Goal: Information Seeking & Learning: Learn about a topic

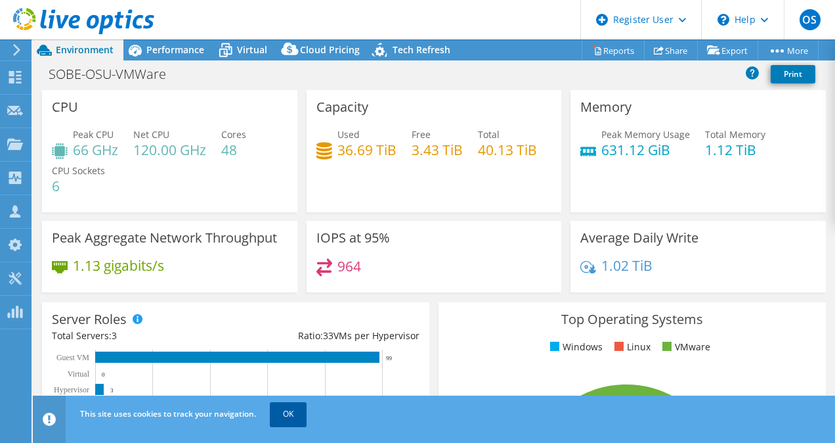
click at [298, 414] on link "OK" at bounding box center [288, 414] width 37 height 24
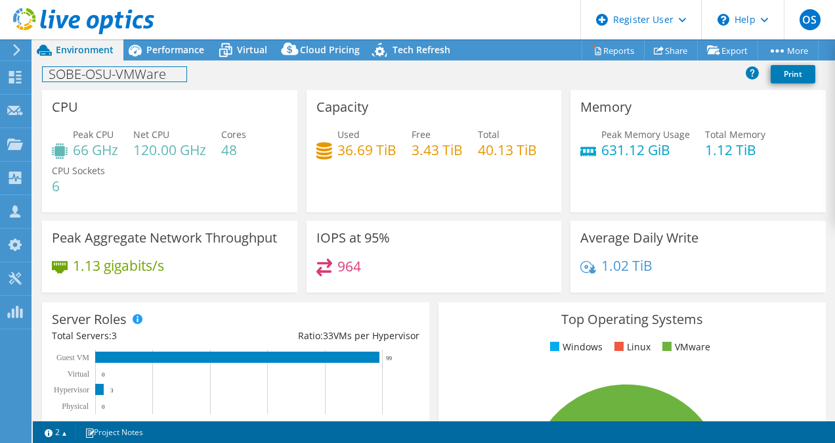
click at [171, 68] on h1 "SOBE-OSU-VMWare" at bounding box center [115, 74] width 144 height 14
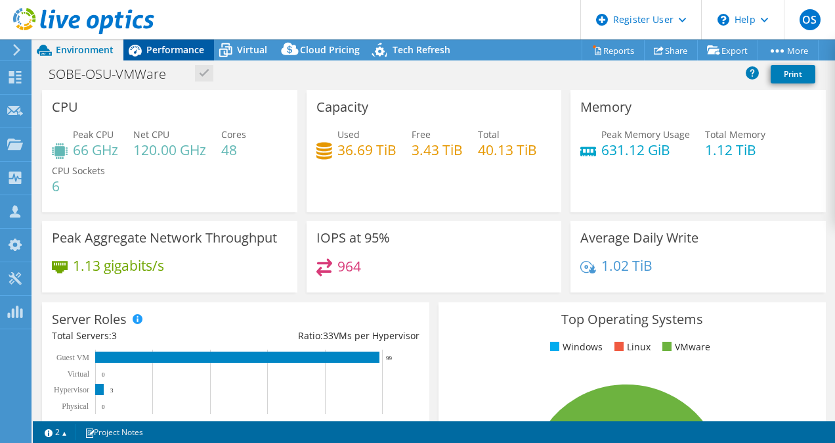
click at [159, 55] on span "Performance" at bounding box center [175, 49] width 58 height 12
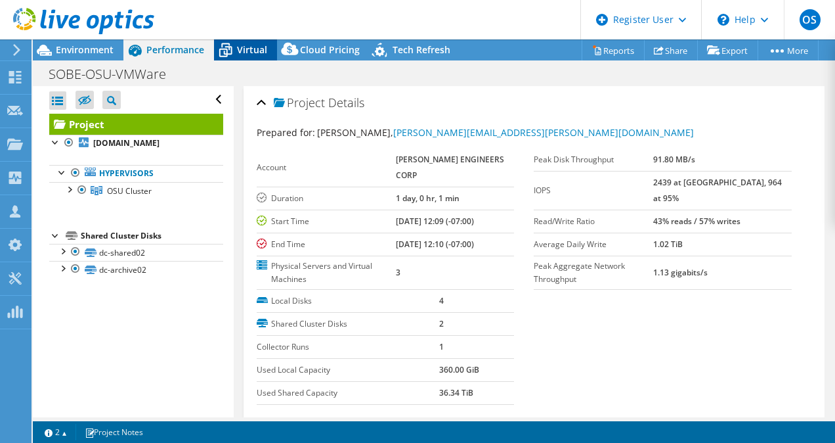
click at [255, 51] on span "Virtual" at bounding box center [252, 49] width 30 height 12
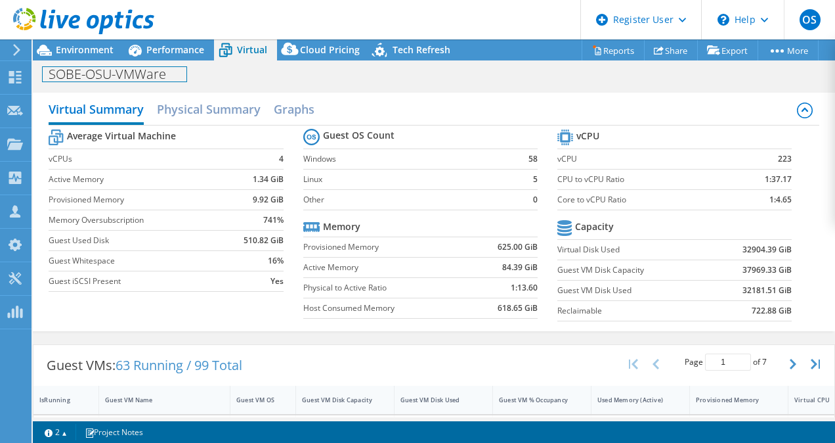
click at [148, 69] on h1 "SOBE-OSU-VMWare" at bounding box center [115, 74] width 144 height 14
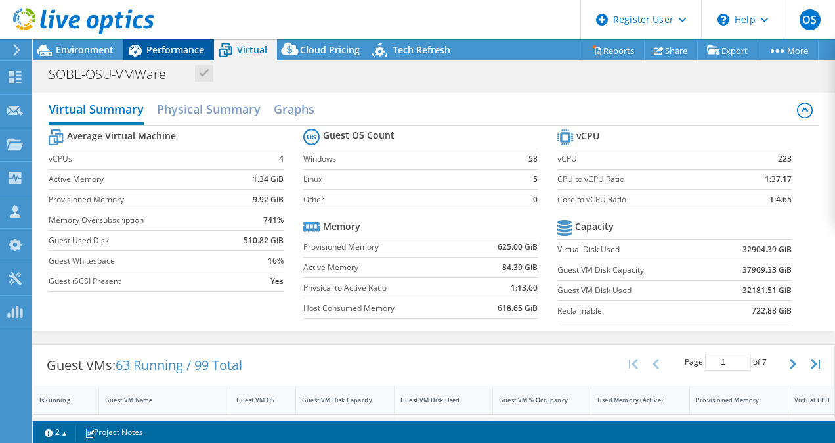
click at [161, 50] on span "Performance" at bounding box center [175, 49] width 58 height 12
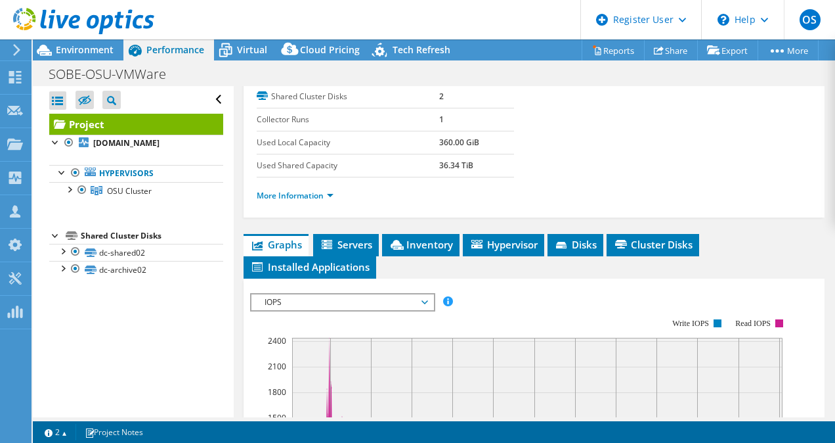
scroll to position [230, 0]
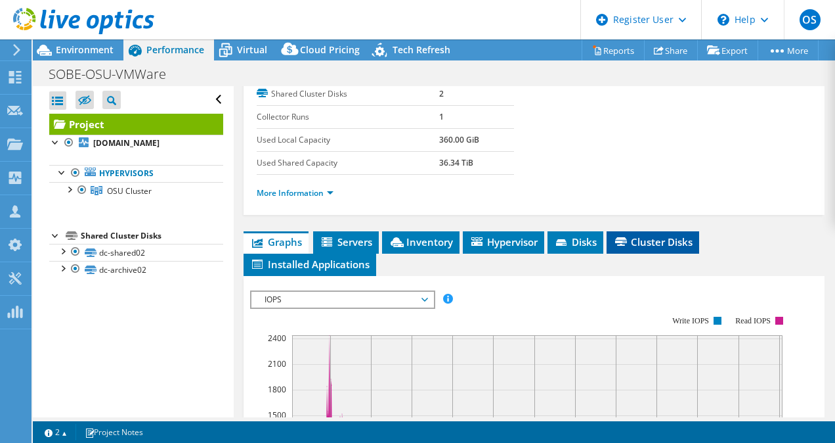
click at [629, 246] on li "Cluster Disks" at bounding box center [653, 242] width 93 height 22
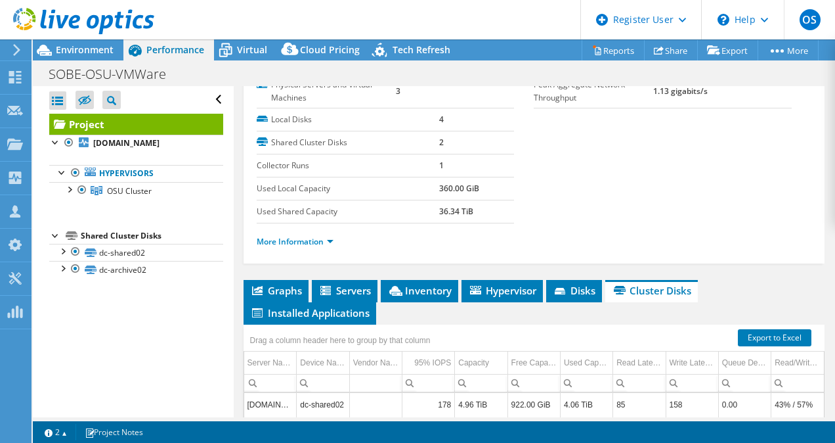
scroll to position [214, 0]
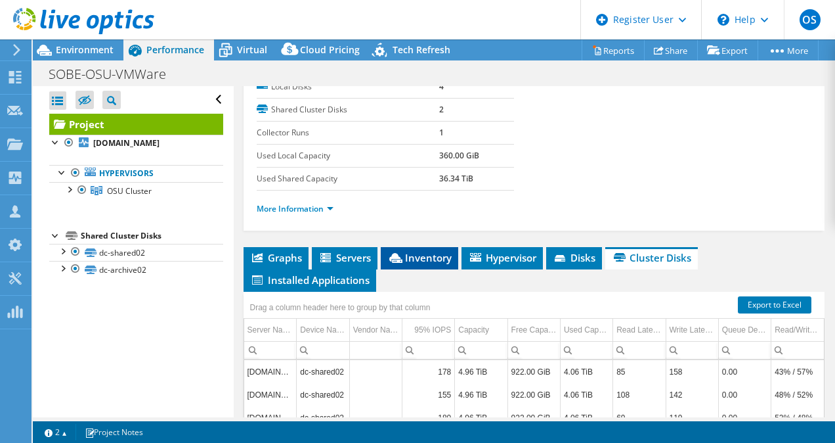
click at [430, 254] on span "Inventory" at bounding box center [419, 257] width 64 height 13
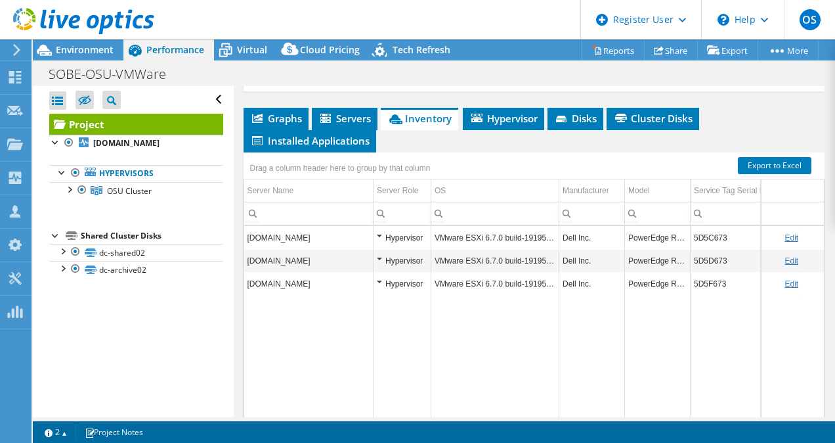
scroll to position [368, 0]
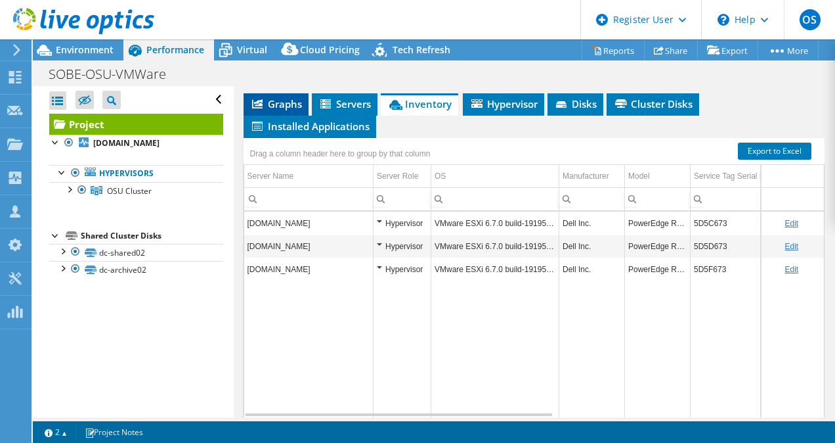
click at [290, 93] on li "Graphs" at bounding box center [276, 104] width 65 height 22
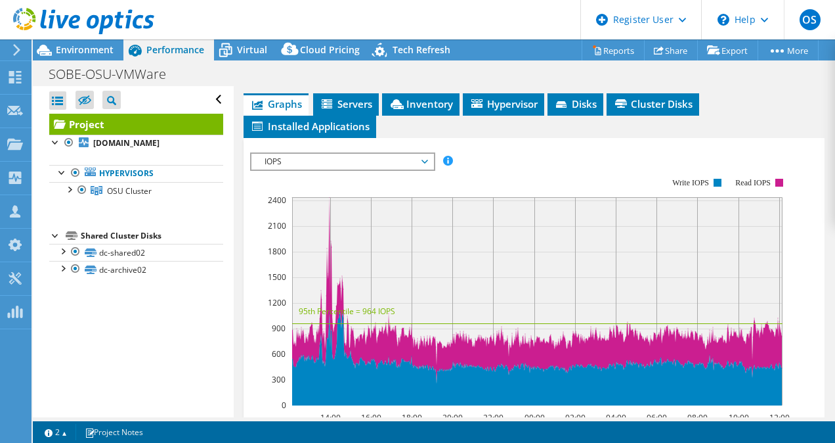
click at [401, 154] on span "IOPS" at bounding box center [342, 162] width 169 height 16
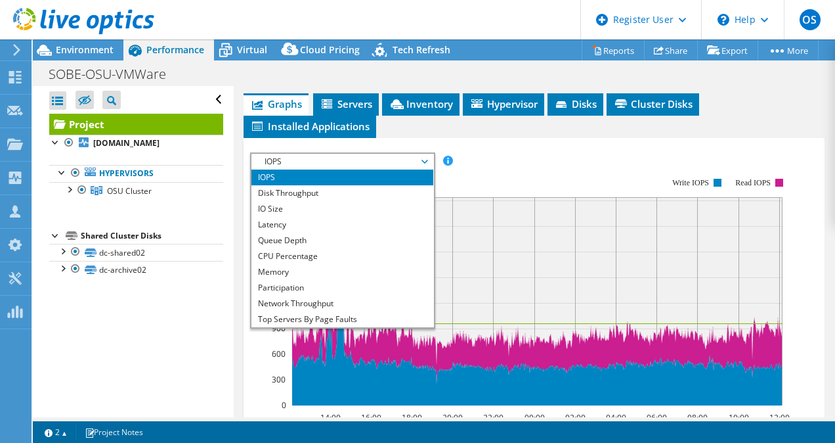
click at [520, 171] on rect at bounding box center [520, 291] width 541 height 263
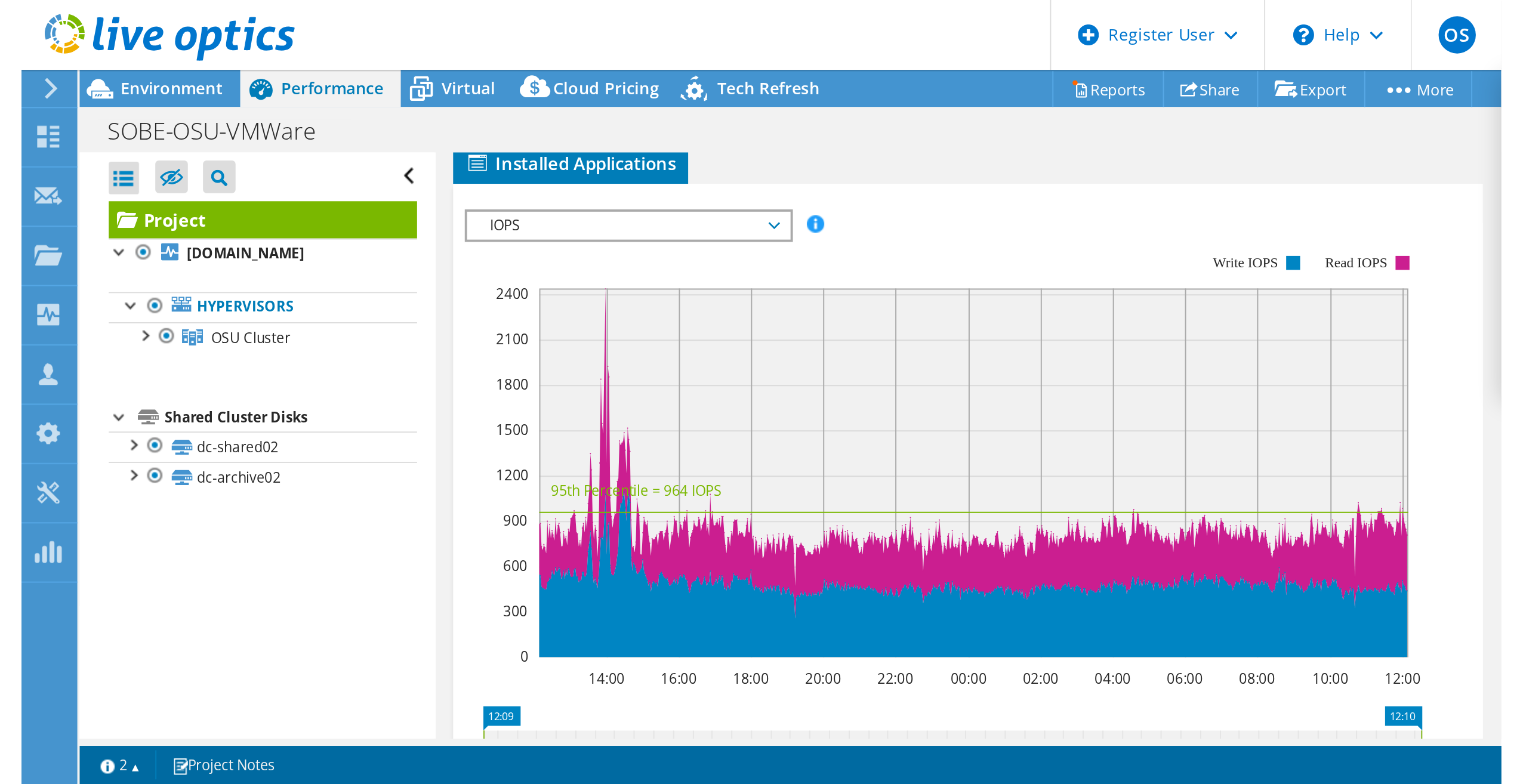
scroll to position [364, 0]
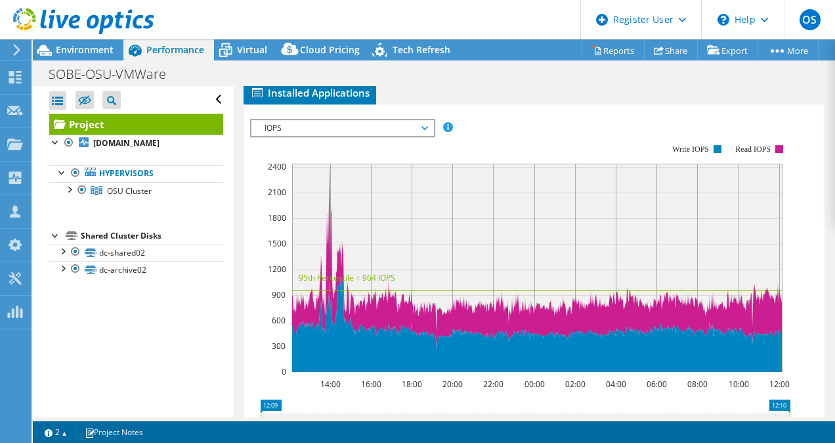
click at [424, 127] on span "IOPS" at bounding box center [342, 128] width 169 height 16
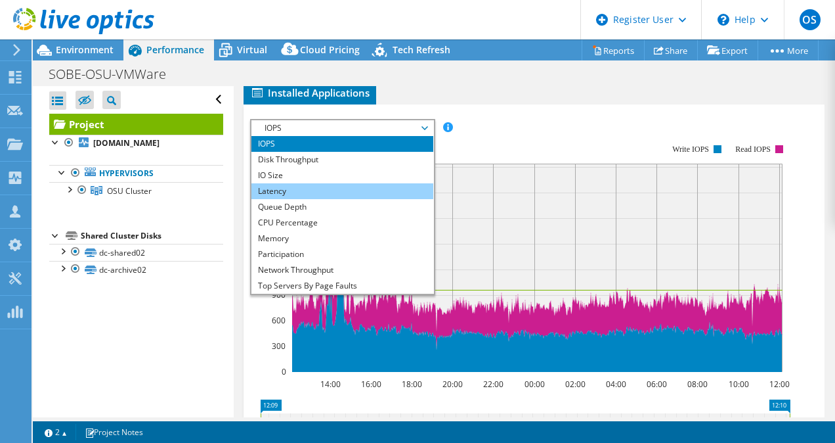
click at [393, 189] on li "Latency" at bounding box center [343, 191] width 182 height 16
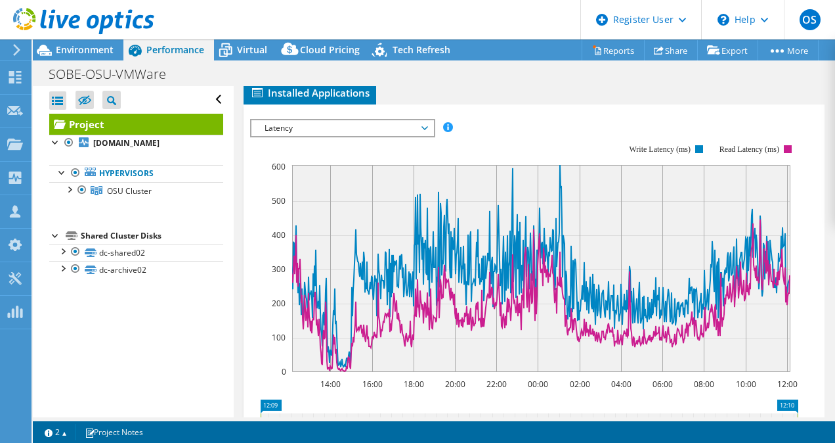
click at [410, 122] on span "Latency" at bounding box center [342, 128] width 169 height 16
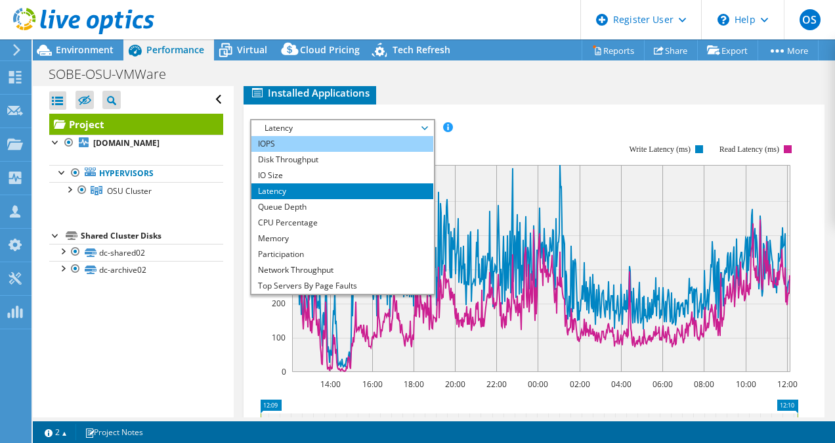
click at [355, 141] on li "IOPS" at bounding box center [343, 144] width 182 height 16
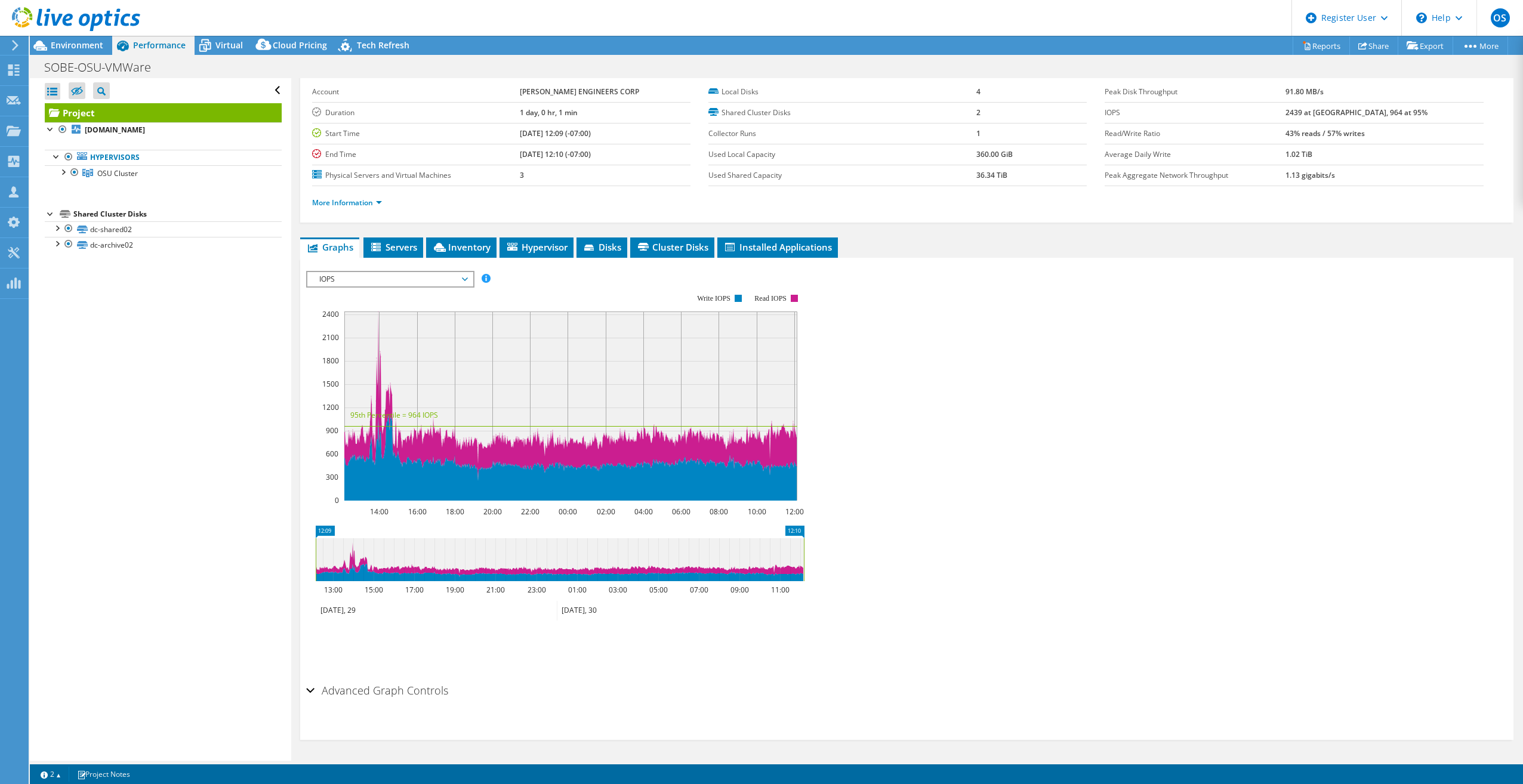
scroll to position [53, 0]
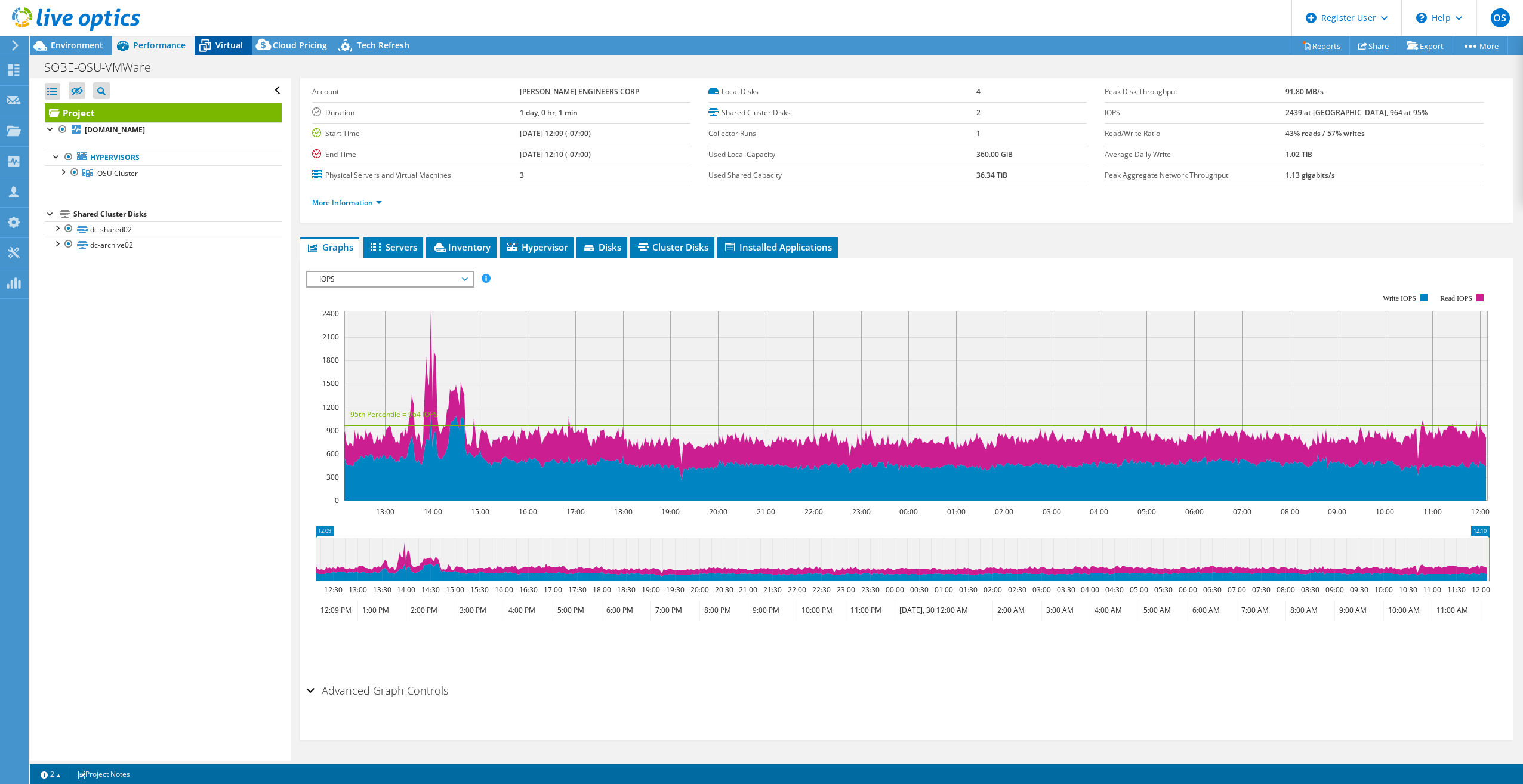
click at [234, 36] on div "Virtual" at bounding box center [223, 45] width 57 height 19
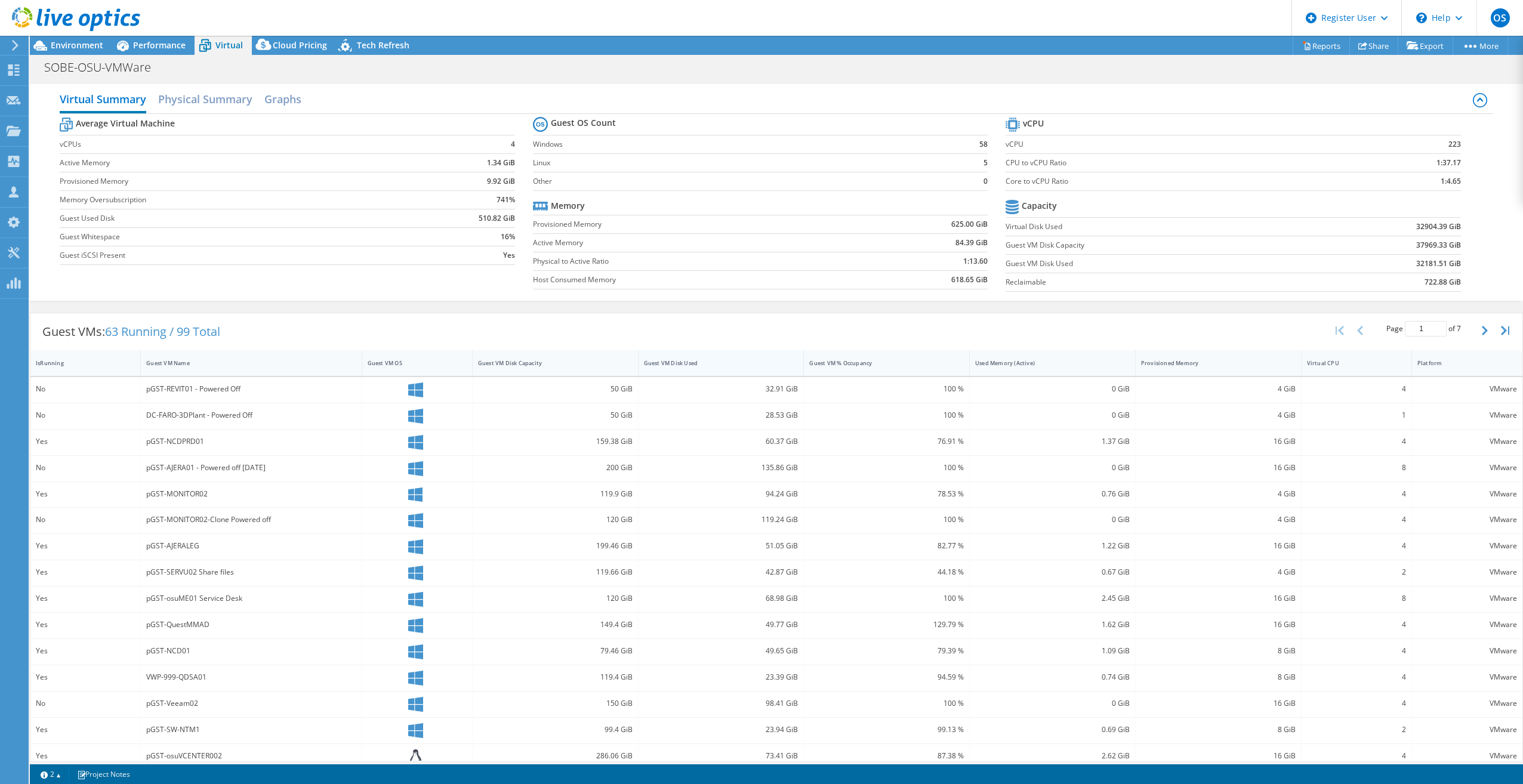
click at [718, 360] on div "Guest VM Disk Used" at bounding box center [714, 362] width 140 height 8
click at [759, 354] on div "Used Memory (Active)" at bounding box center [1045, 362] width 151 height 18
click at [168, 39] on span "Performance" at bounding box center [159, 45] width 53 height 11
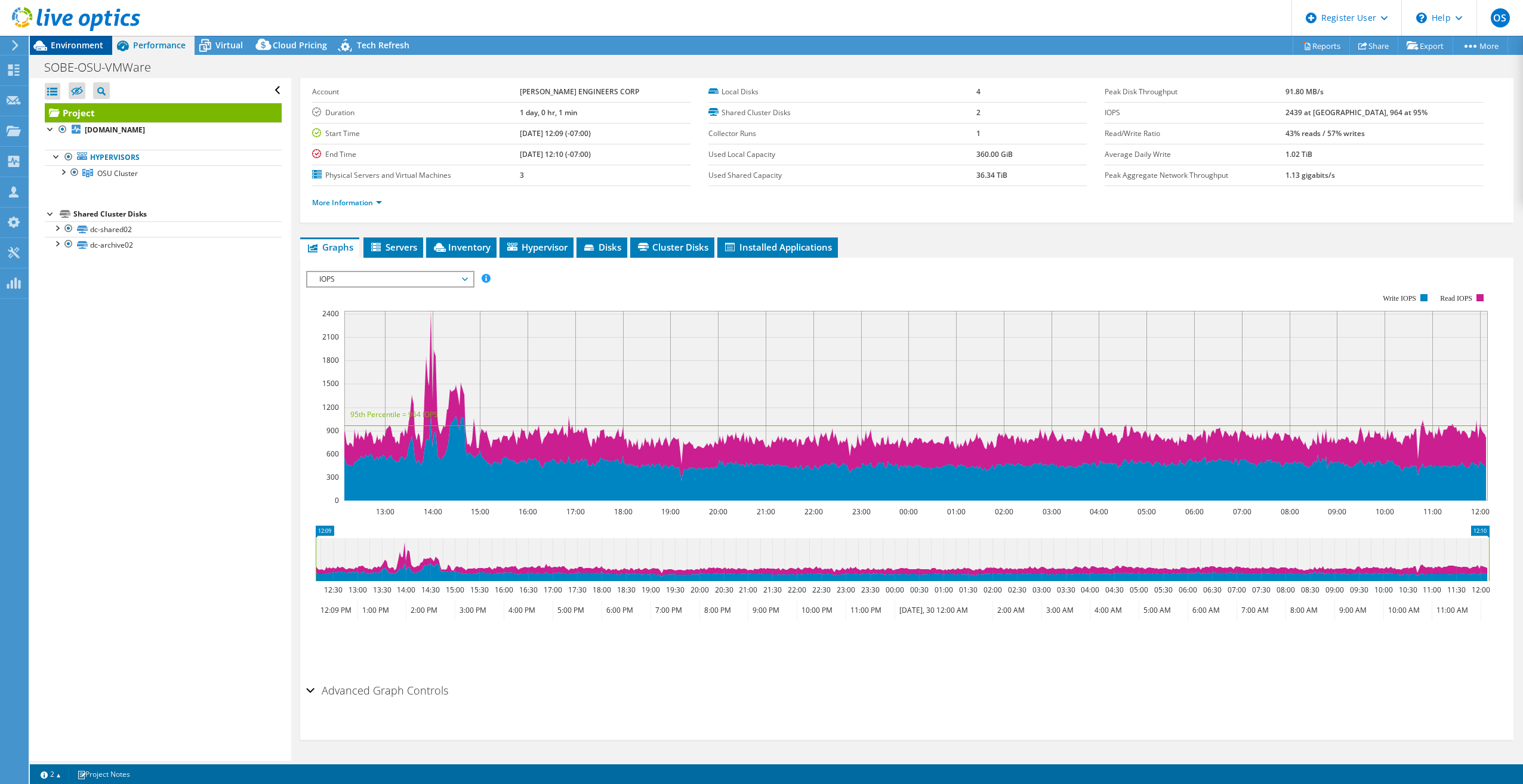
click at [73, 43] on span "Environment" at bounding box center [77, 45] width 53 height 11
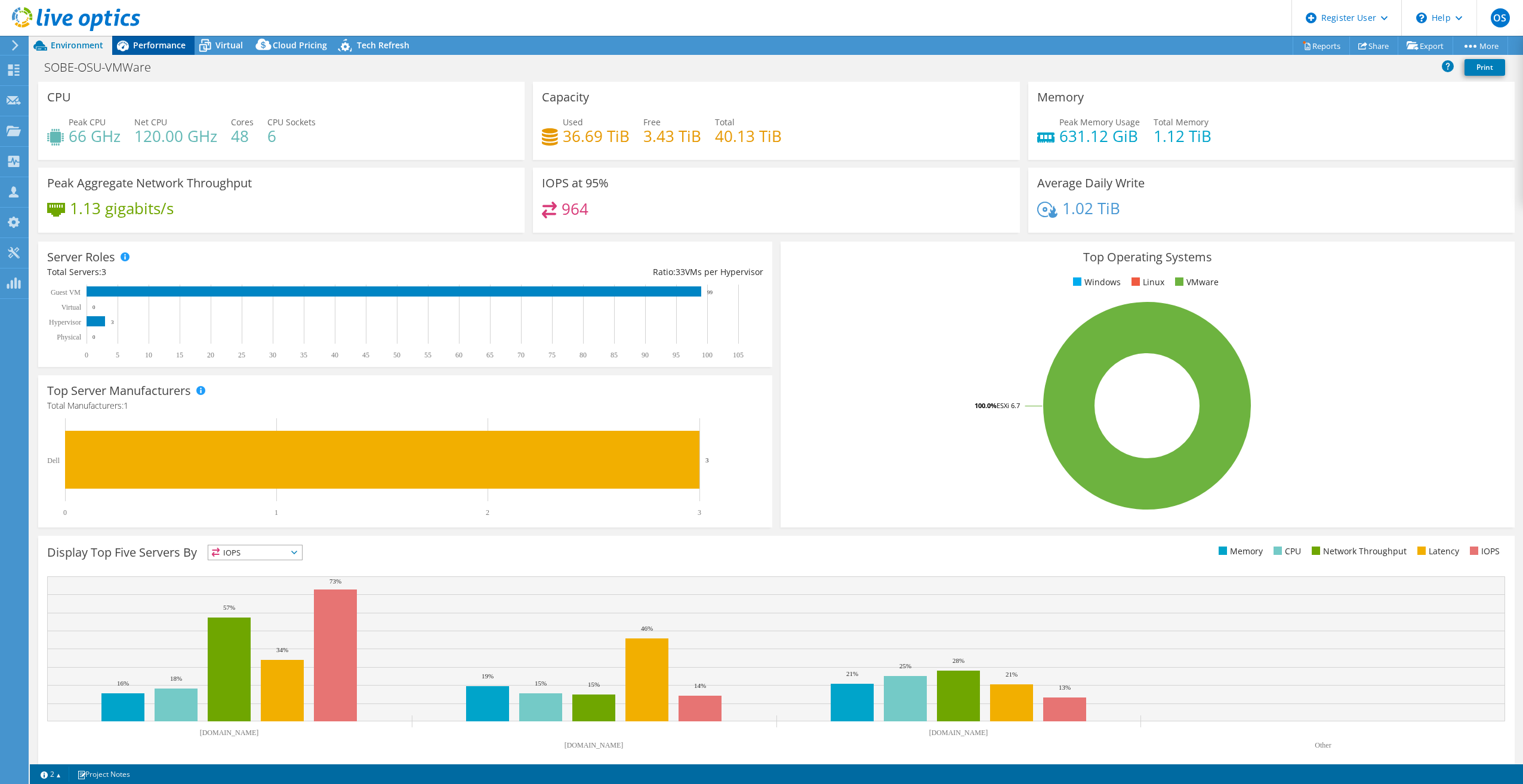
click at [171, 50] on span "Performance" at bounding box center [159, 45] width 53 height 11
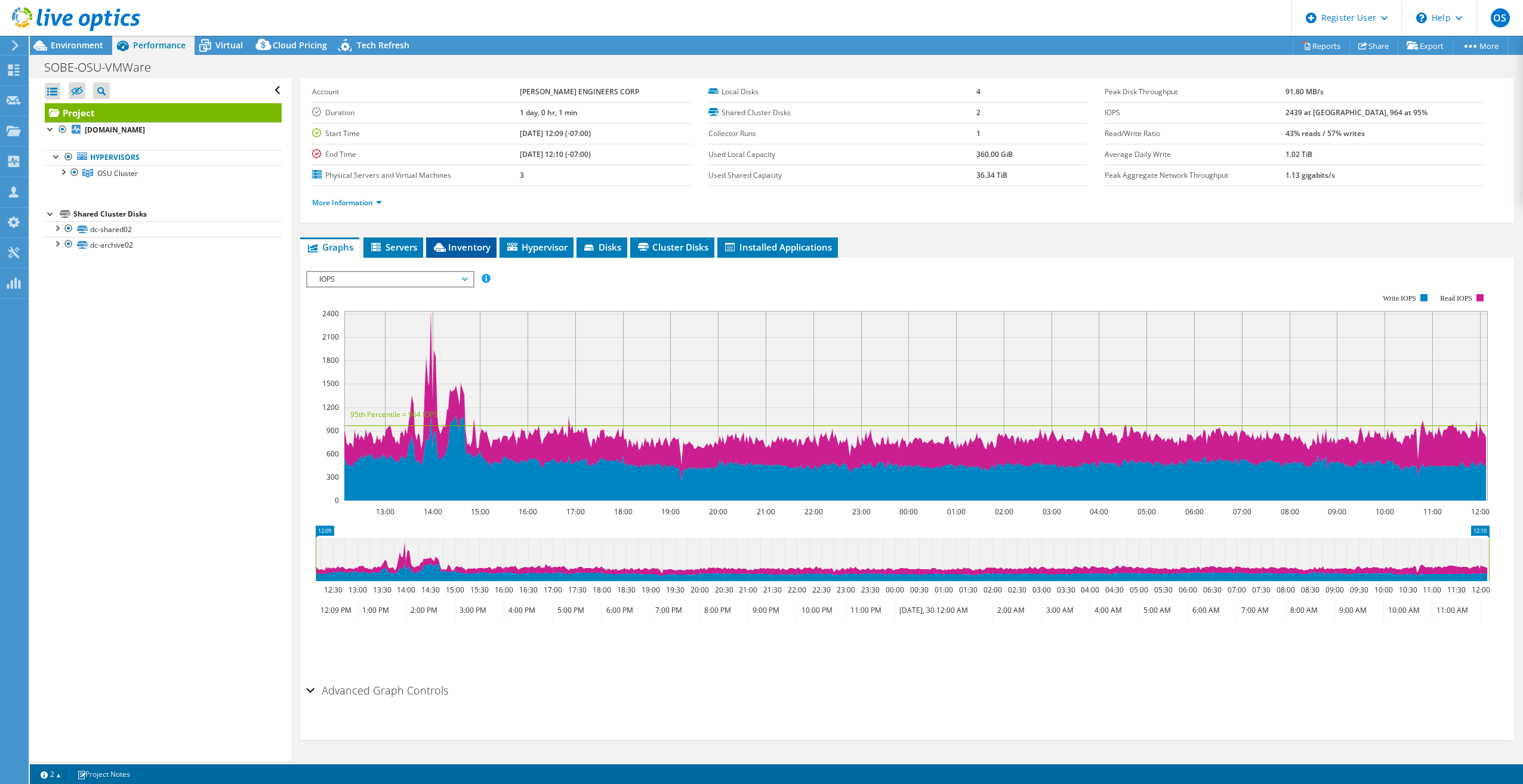
click at [442, 244] on icon at bounding box center [439, 247] width 12 height 9
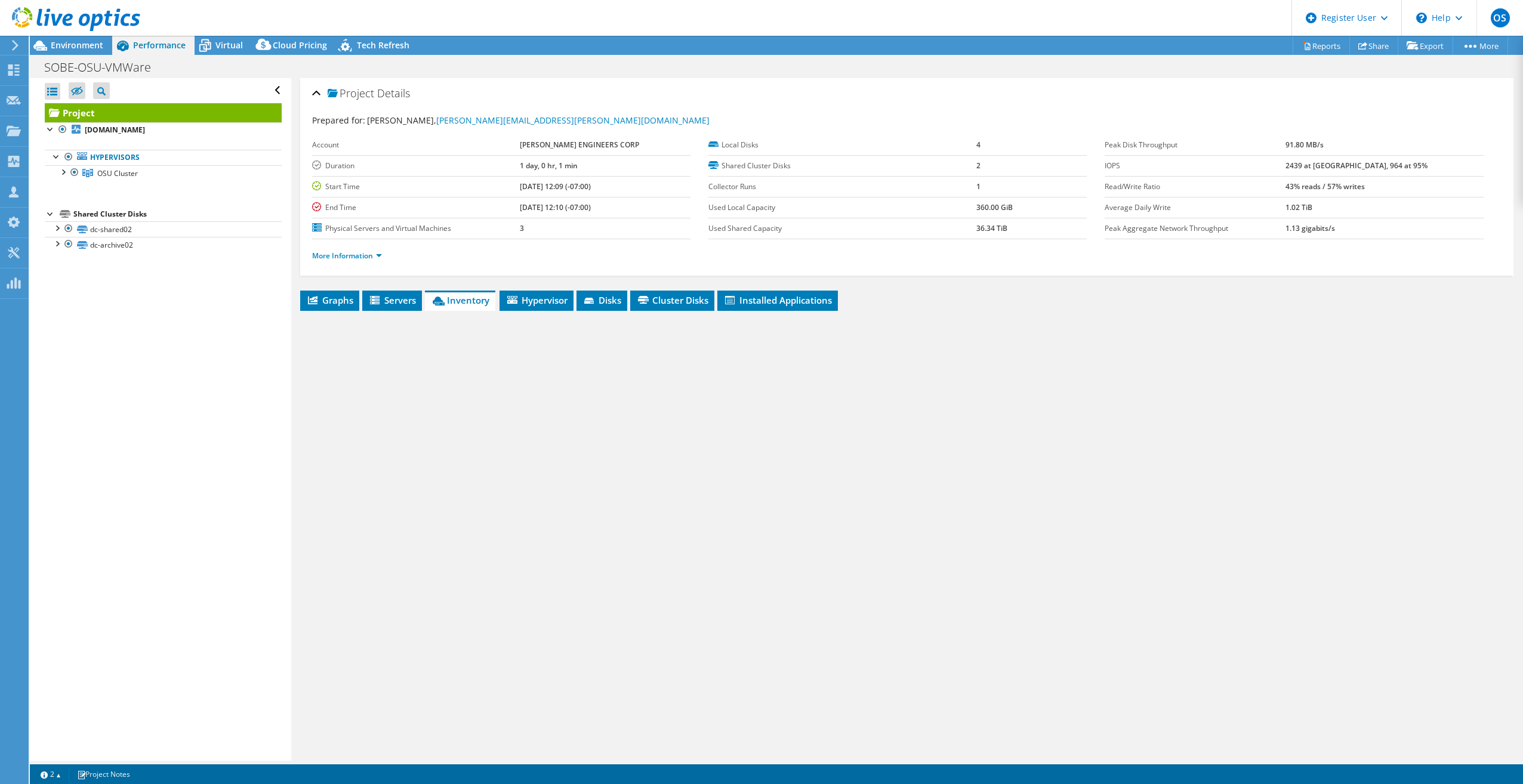
scroll to position [0, 0]
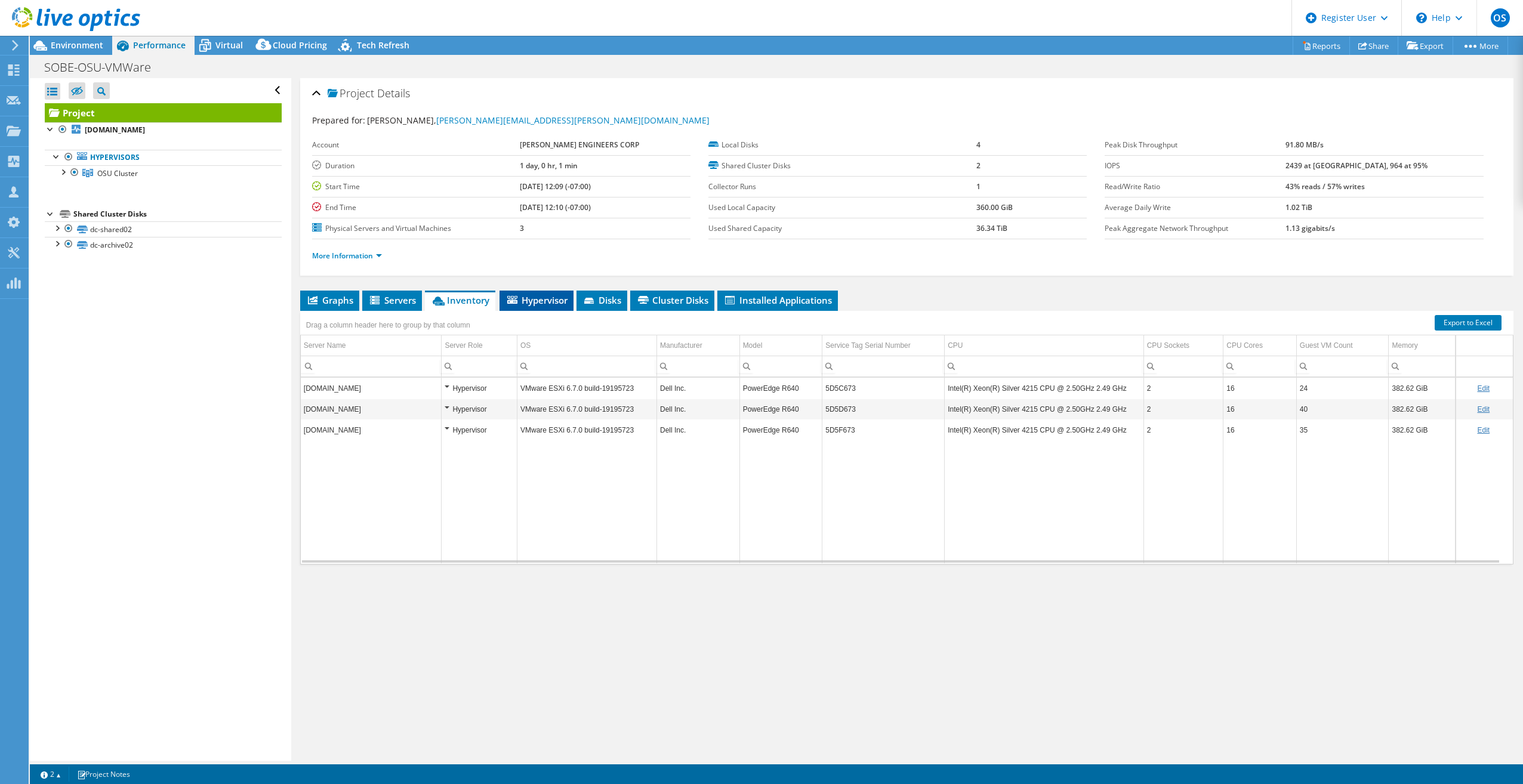
click at [547, 303] on span "Hypervisor" at bounding box center [536, 300] width 62 height 12
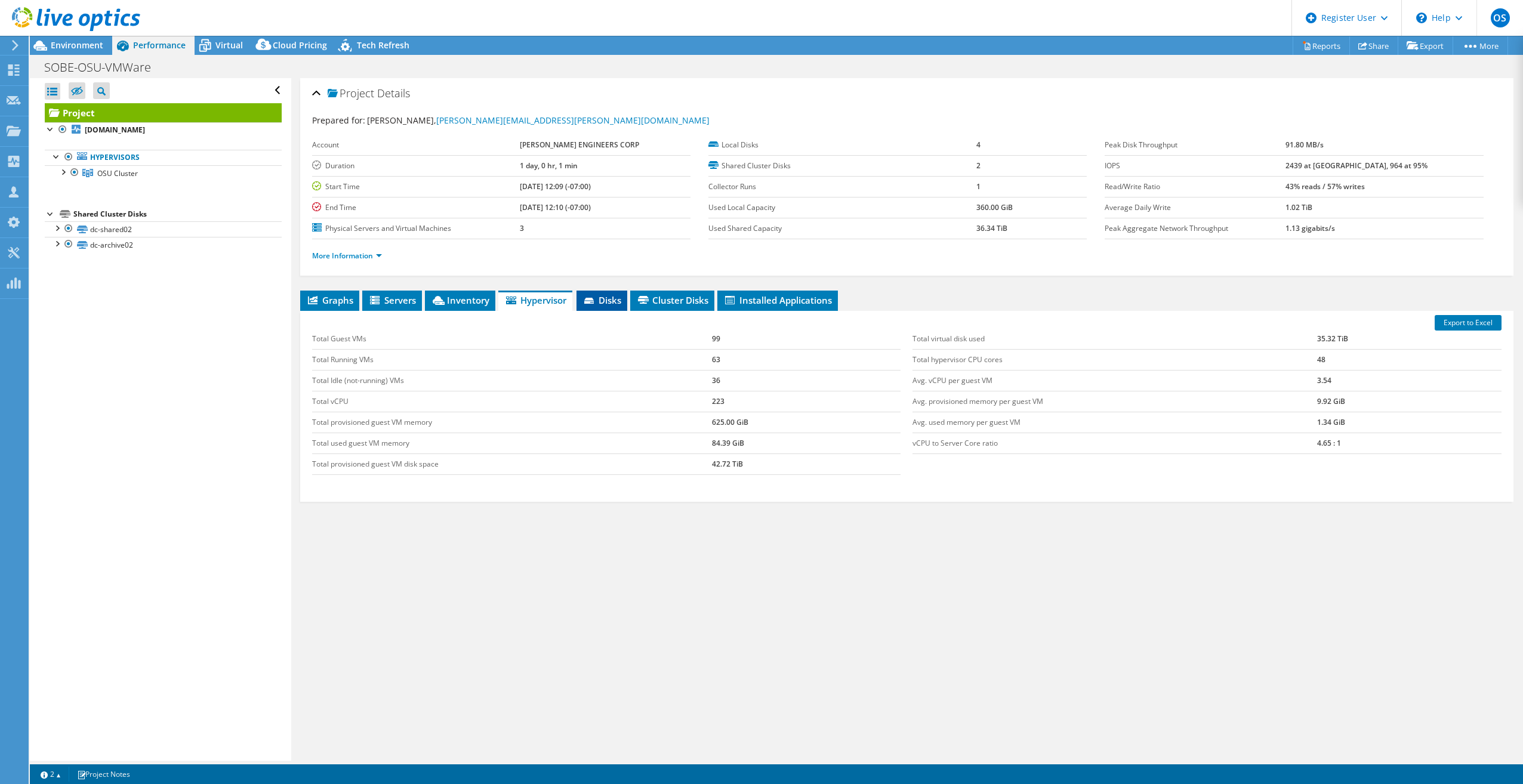
click at [601, 302] on span "Disks" at bounding box center [602, 300] width 39 height 12
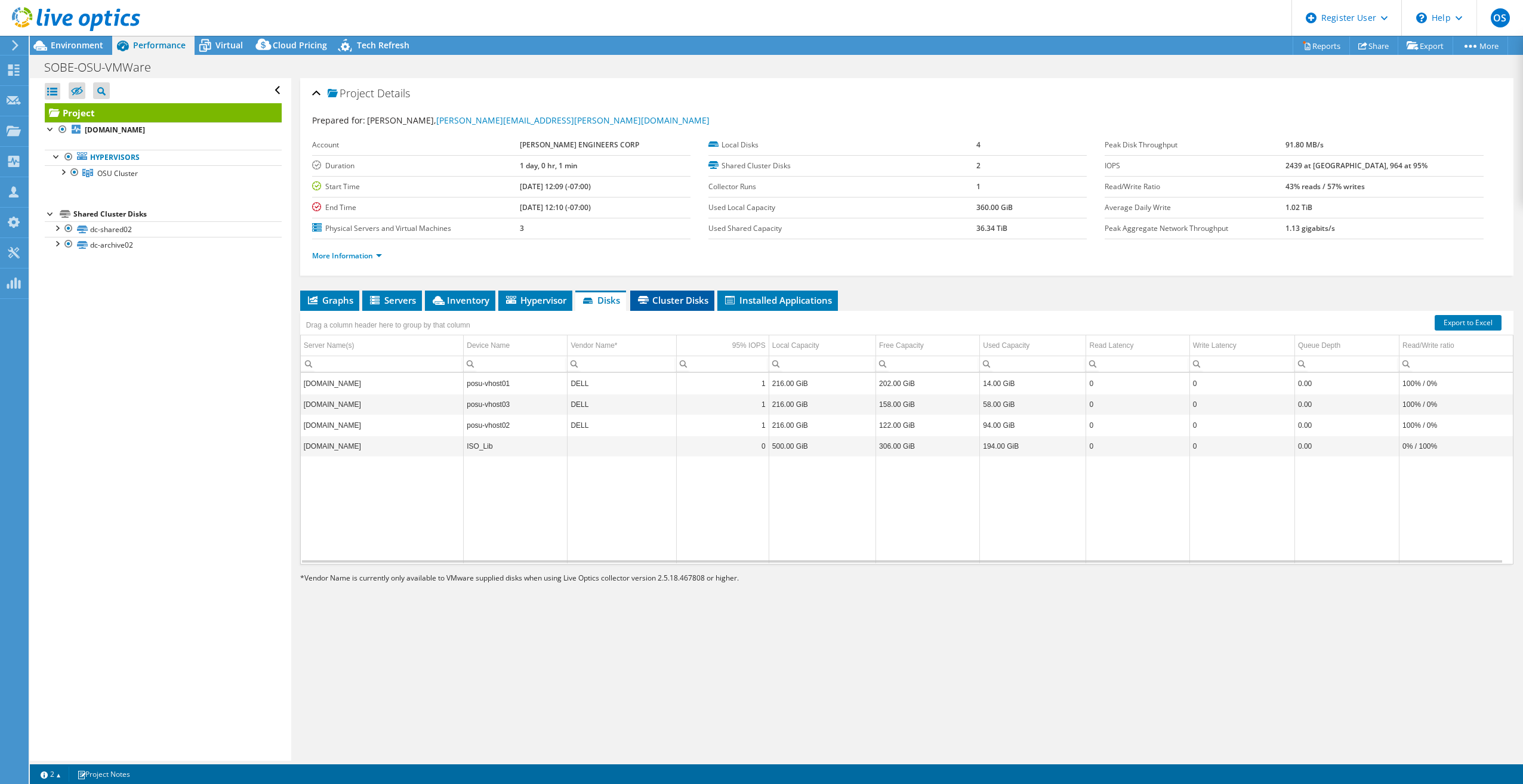
click at [692, 307] on li "Cluster Disks" at bounding box center [672, 301] width 85 height 20
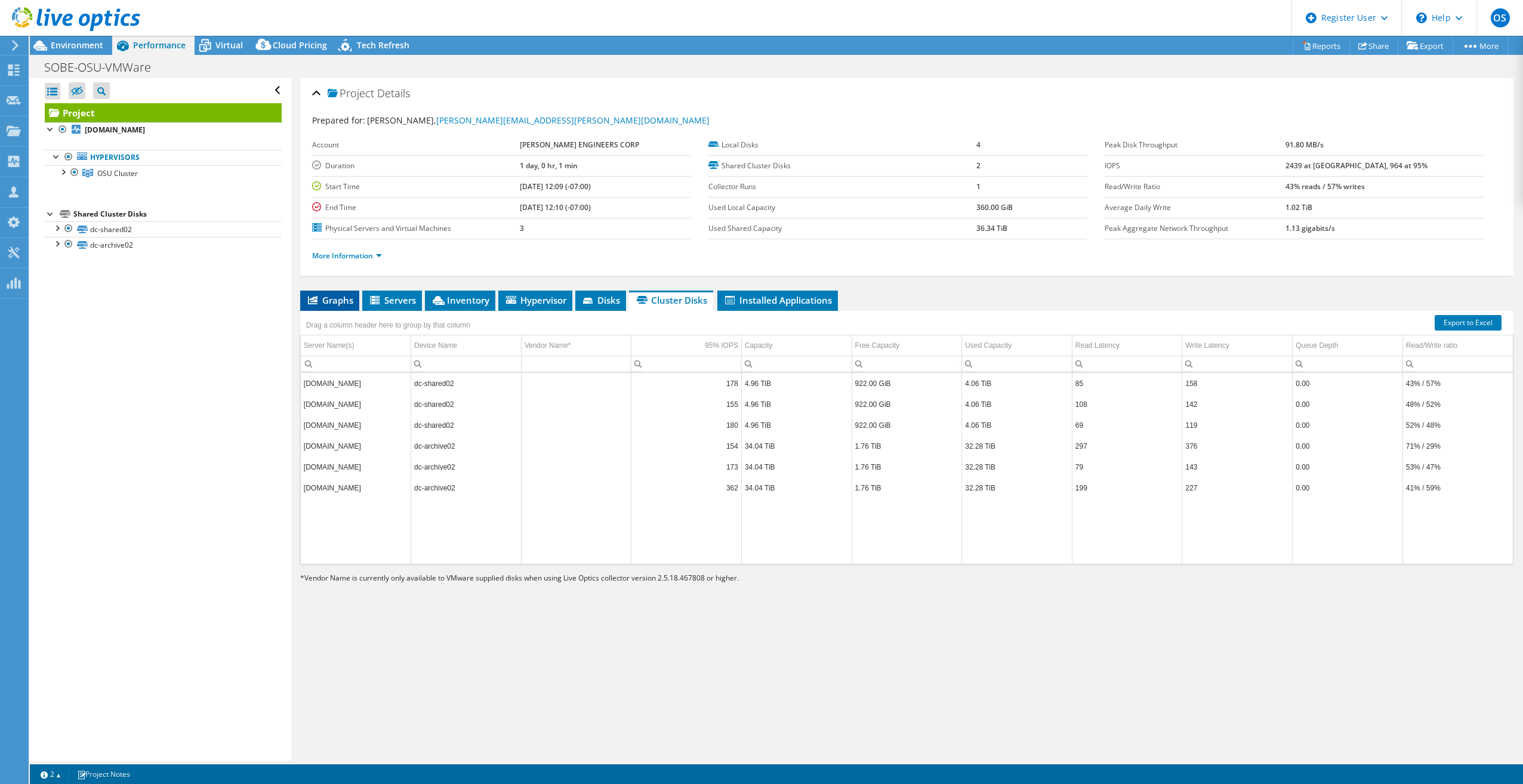
click at [312, 302] on icon at bounding box center [313, 300] width 10 height 8
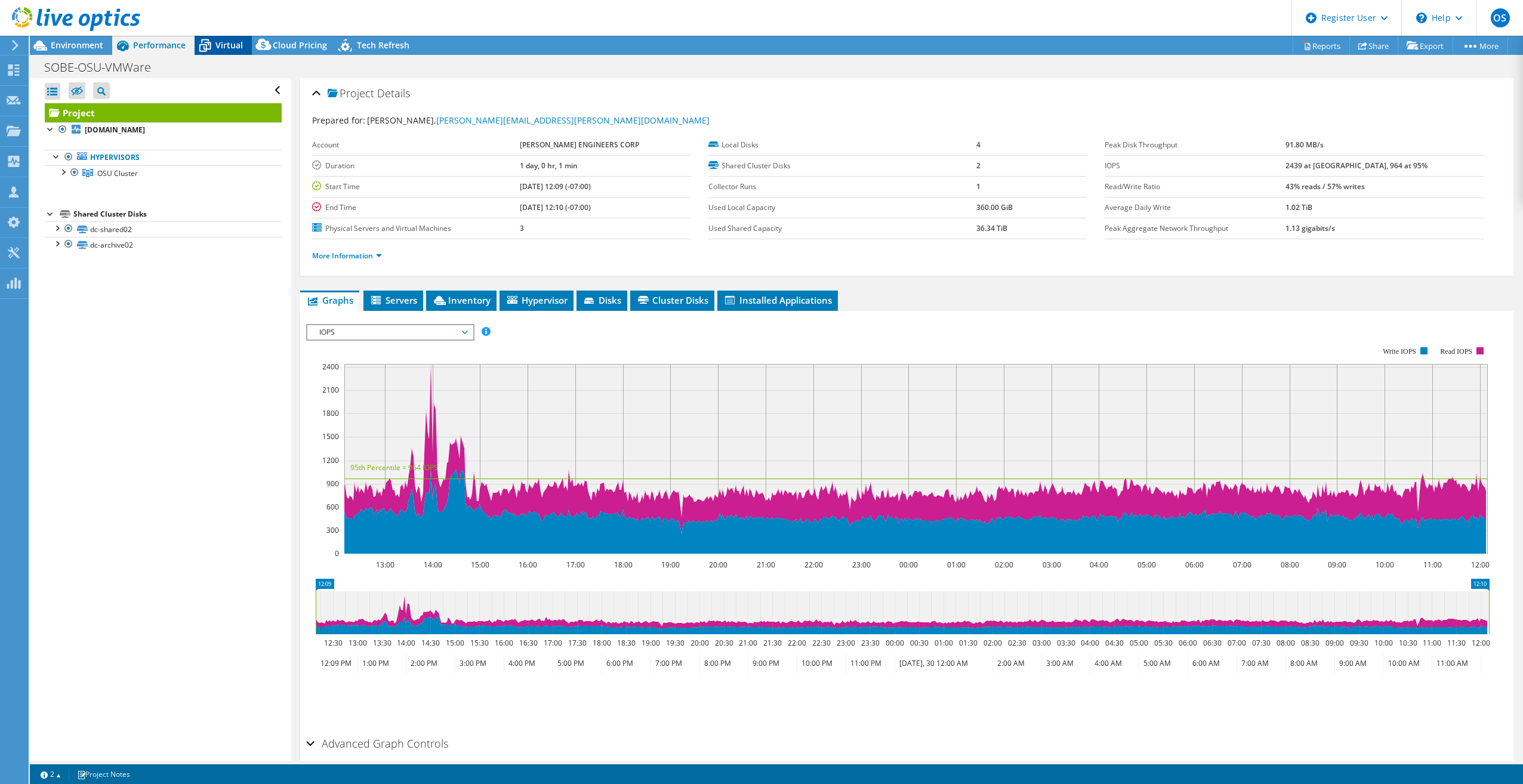
click at [224, 43] on span "Virtual" at bounding box center [229, 45] width 27 height 11
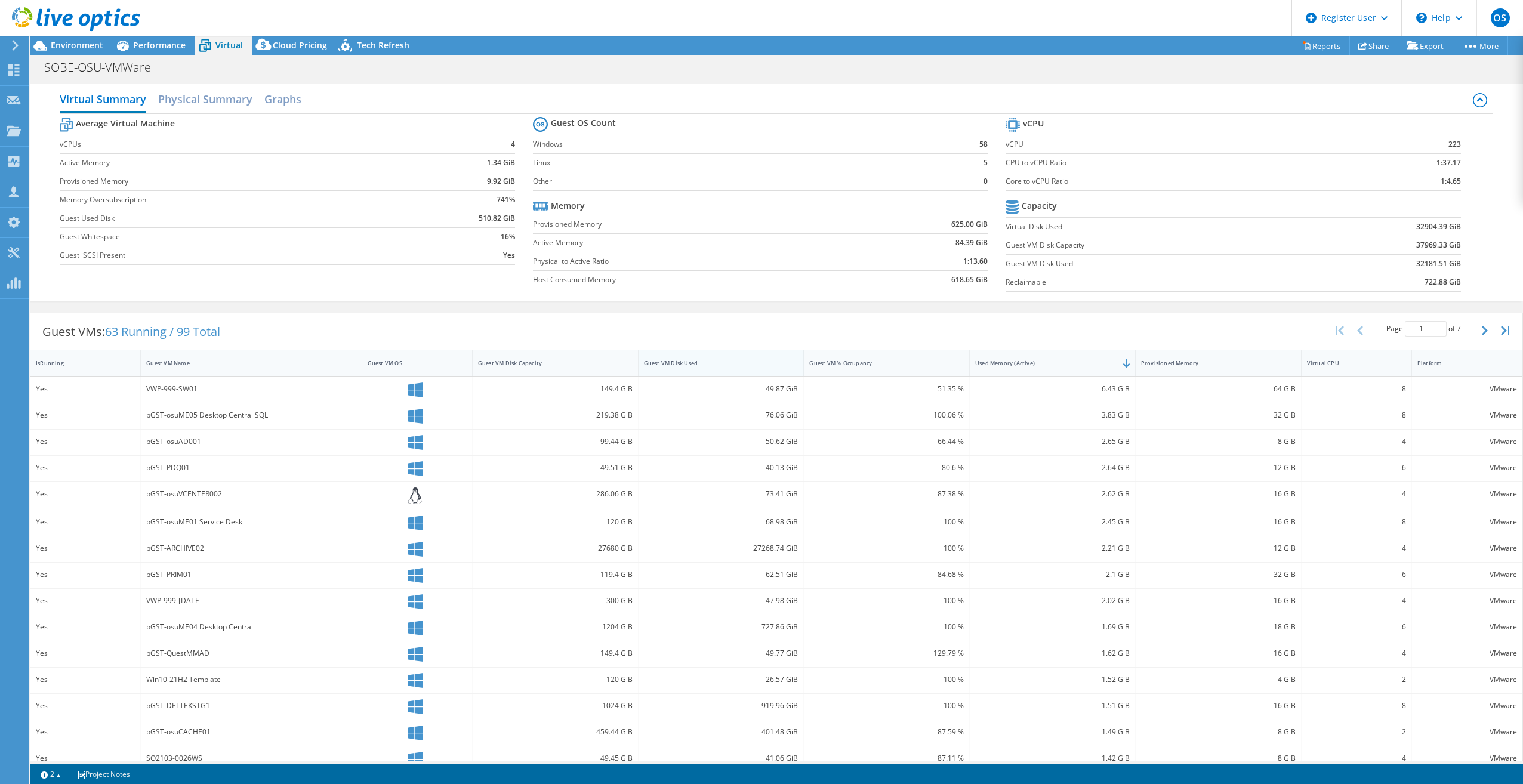
click at [746, 370] on div "Guest VM Disk Used" at bounding box center [714, 362] width 151 height 18
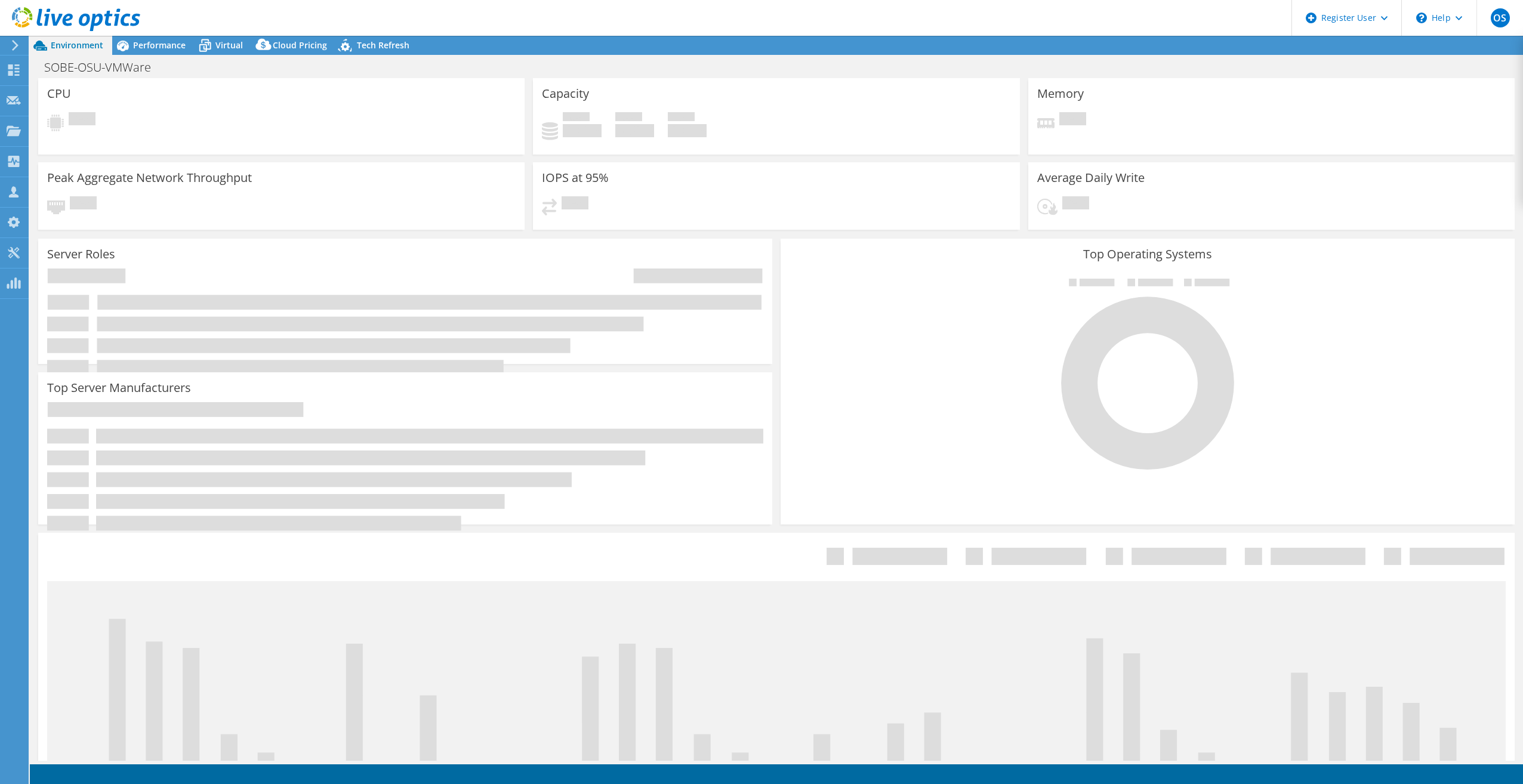
select select "USD"
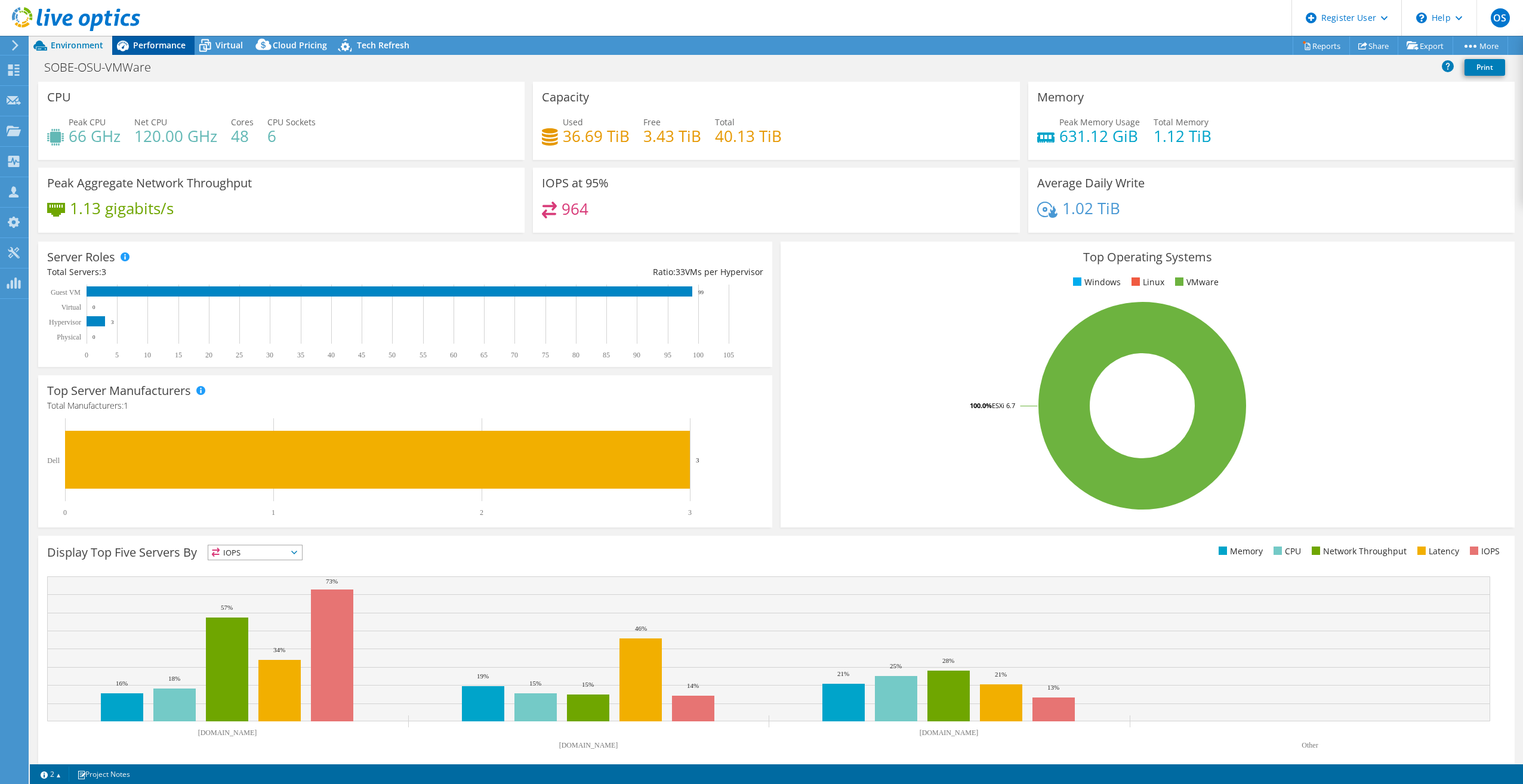
click at [144, 42] on span "Performance" at bounding box center [159, 45] width 53 height 11
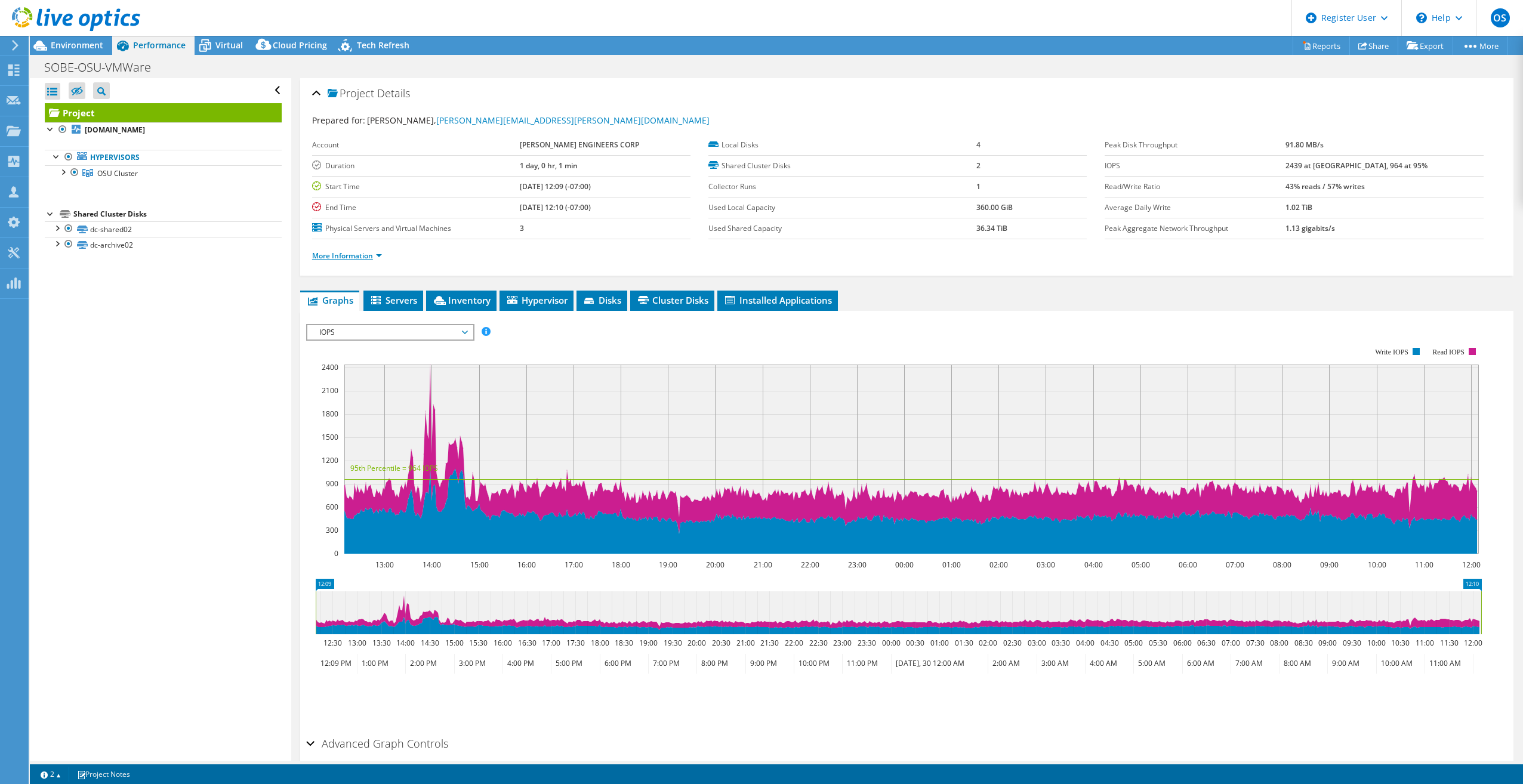
click at [351, 253] on link "More Information" at bounding box center [346, 255] width 70 height 10
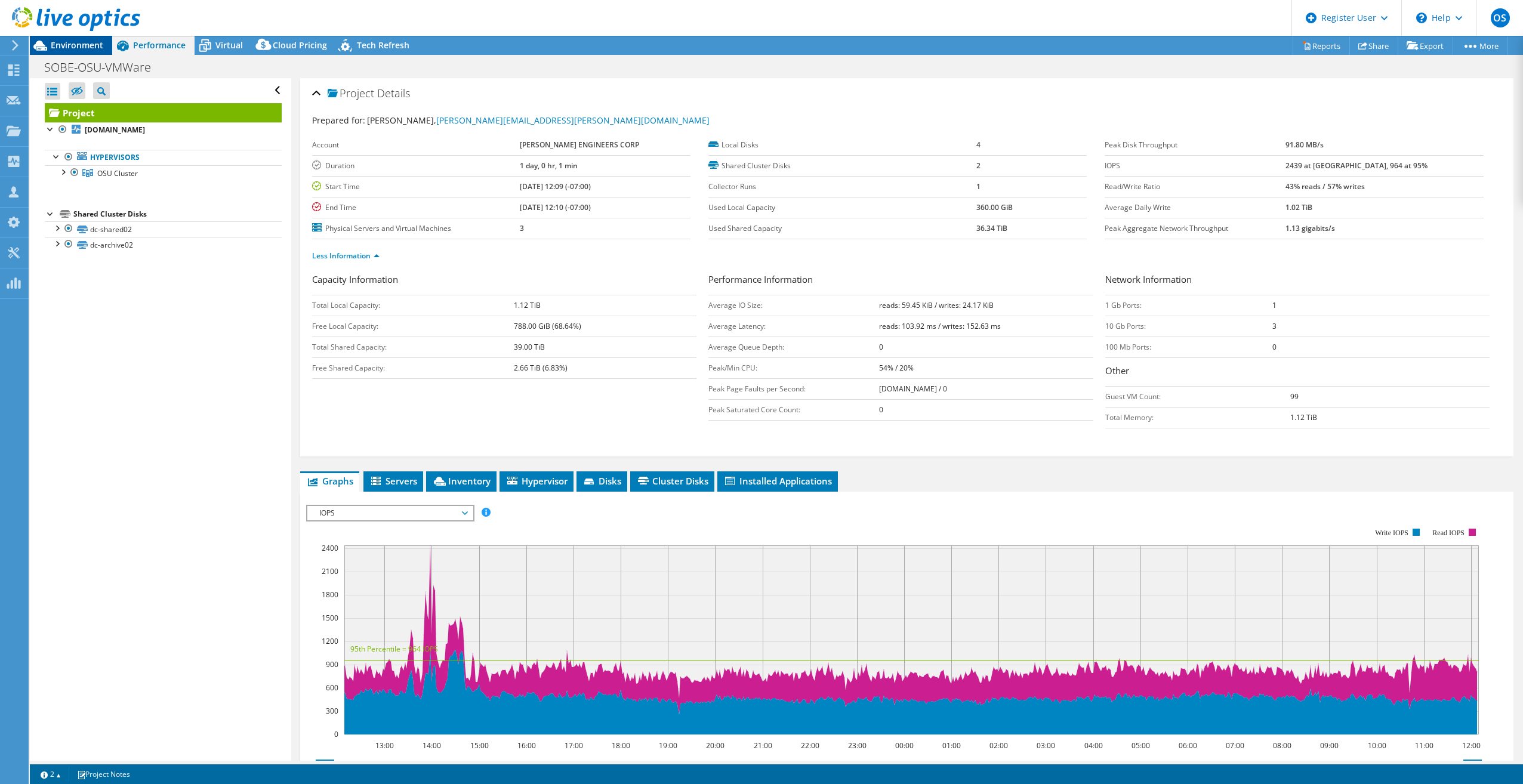
click at [95, 47] on span "Environment" at bounding box center [77, 45] width 53 height 11
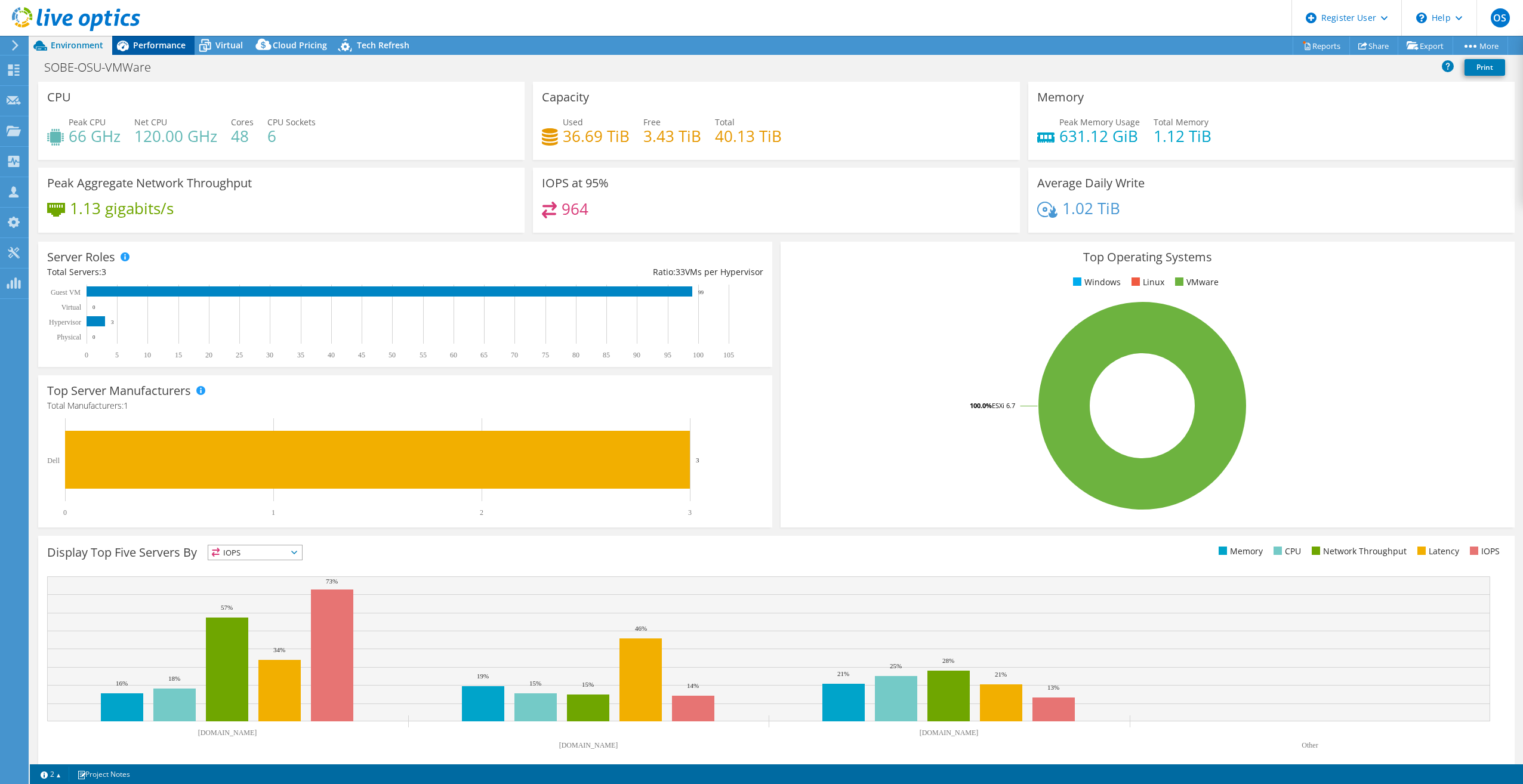
click at [155, 50] on span "Performance" at bounding box center [159, 45] width 53 height 11
